Goal: Check status: Check status

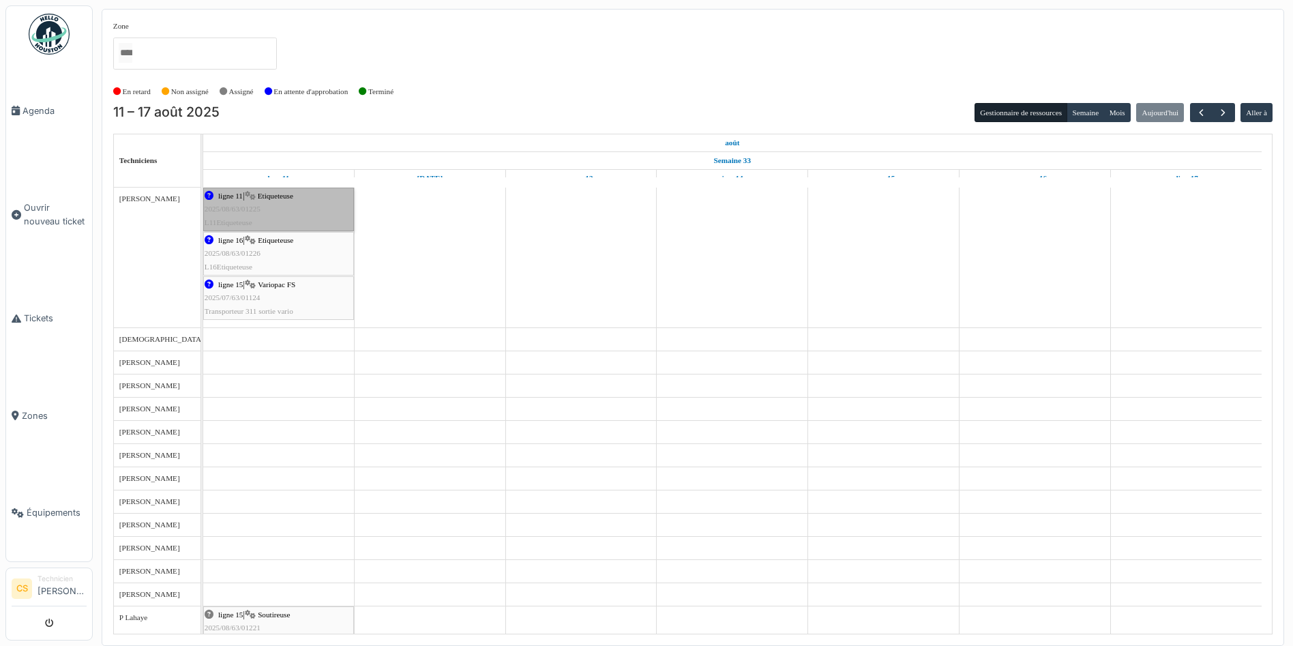
click at [323, 210] on link "ligne 11 | Etiqueteuse 2025/08/63/01225 L11Etiqueteuse" at bounding box center [278, 210] width 151 height 44
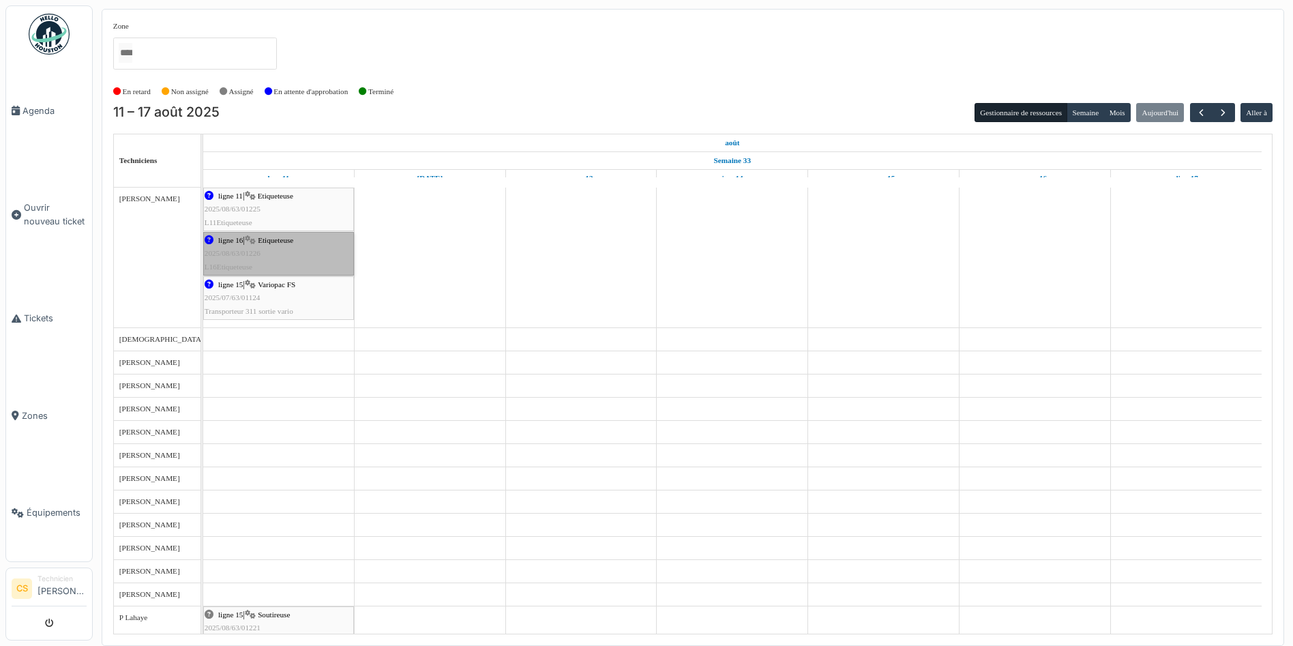
click at [234, 253] on link "ligne 16 | Etiqueteuse 2025/08/63/01226 L16Etiqueteuse" at bounding box center [278, 254] width 151 height 44
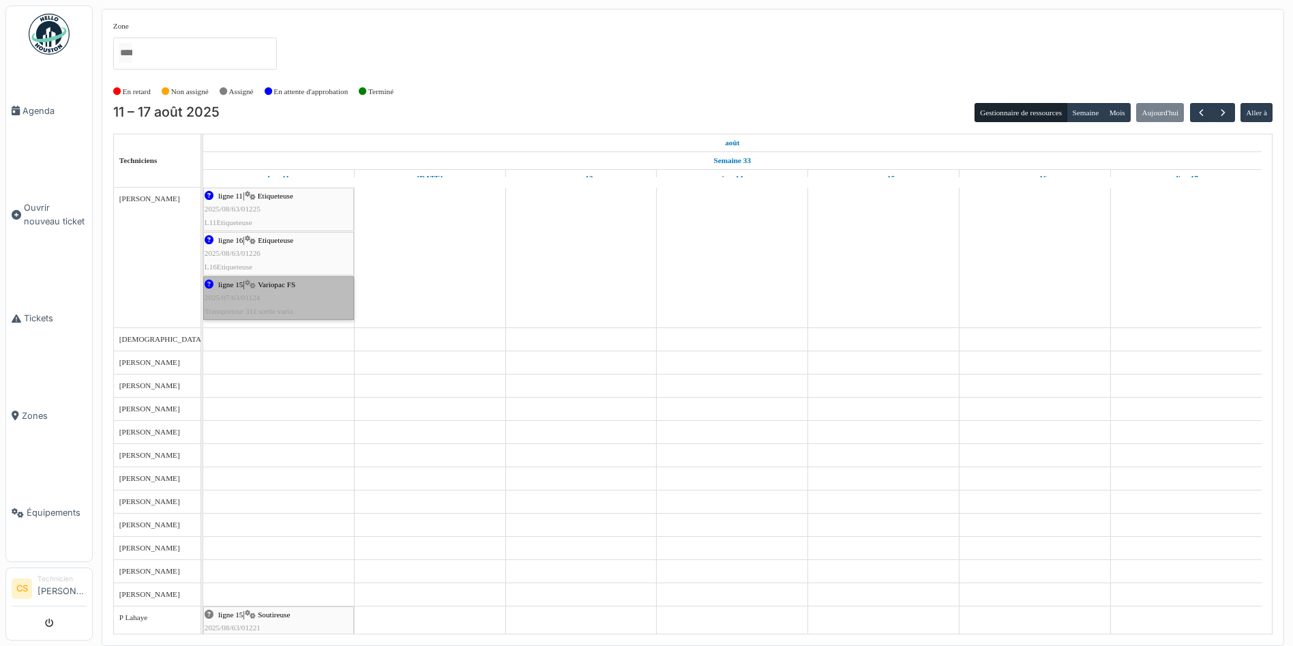
click at [237, 299] on link "ligne 15 | Variopac FS 2025/07/63/01124 Transporteur 311 sortie vario" at bounding box center [278, 298] width 151 height 44
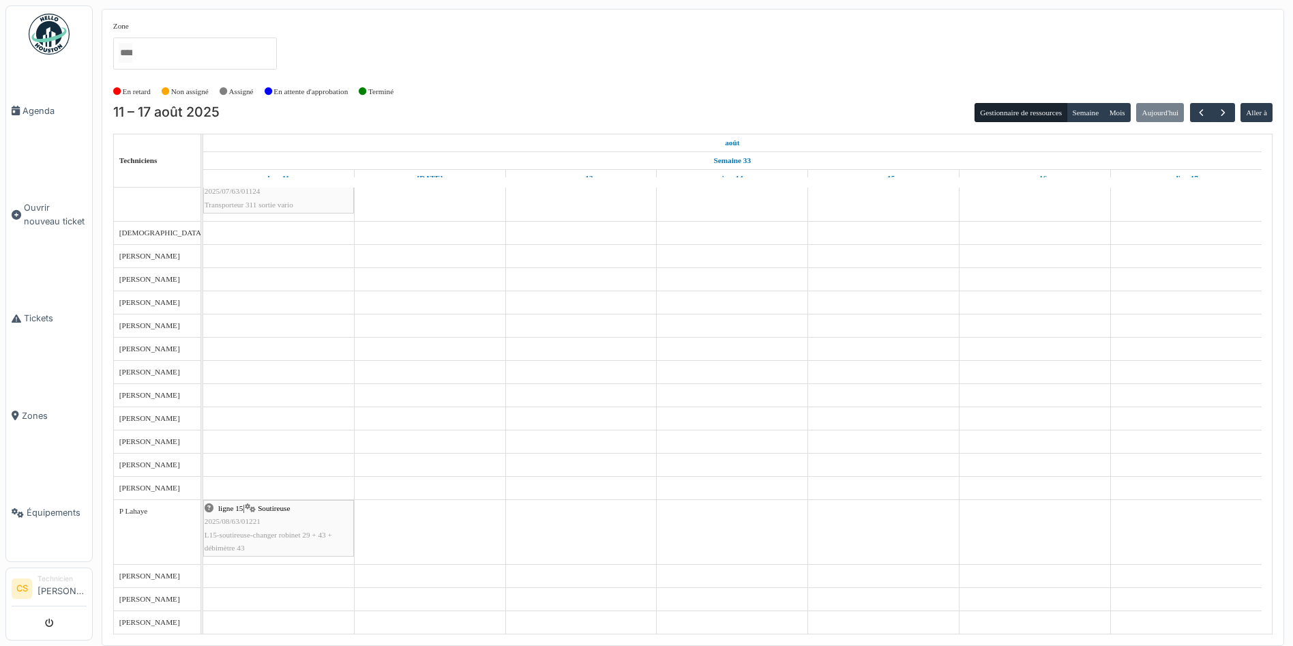
scroll to position [106, 0]
click at [249, 533] on link "ligne 15 | Soutireuse 2025/08/63/01221 L15-soutireuse-changer robinet 29 + 43 +…" at bounding box center [278, 529] width 151 height 57
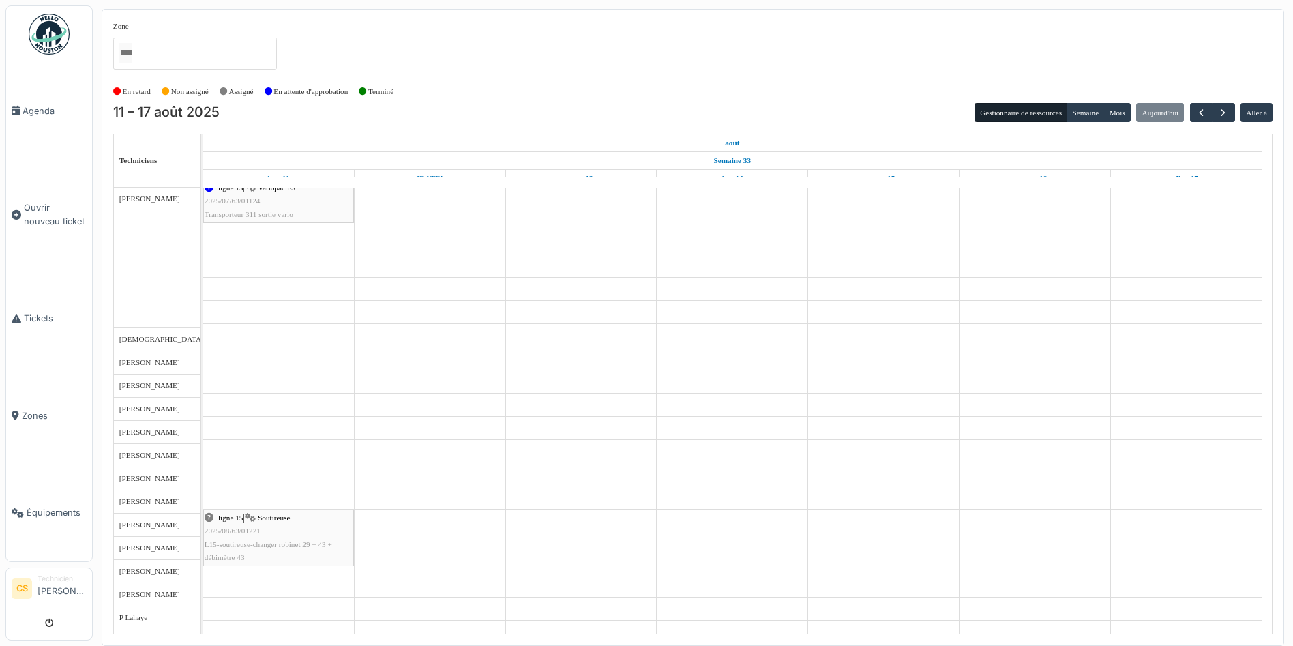
scroll to position [0, 0]
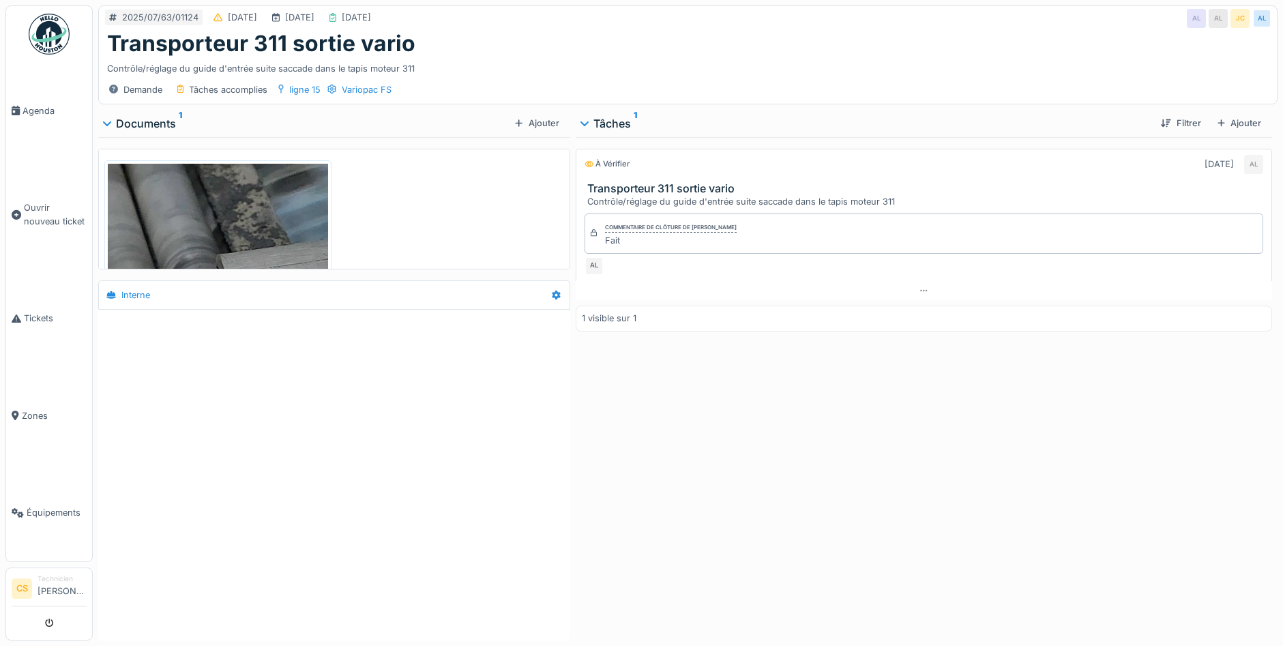
click at [181, 212] on img at bounding box center [218, 302] width 220 height 277
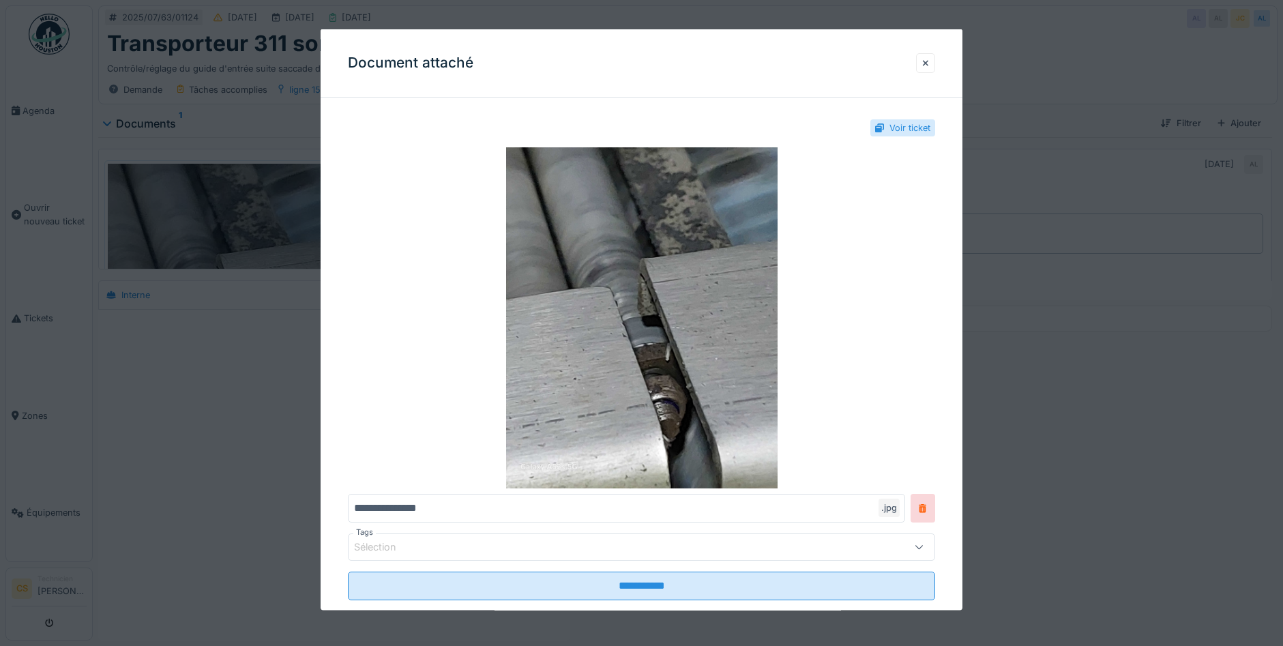
click at [248, 411] on div at bounding box center [641, 323] width 1283 height 646
